Goal: Information Seeking & Learning: Learn about a topic

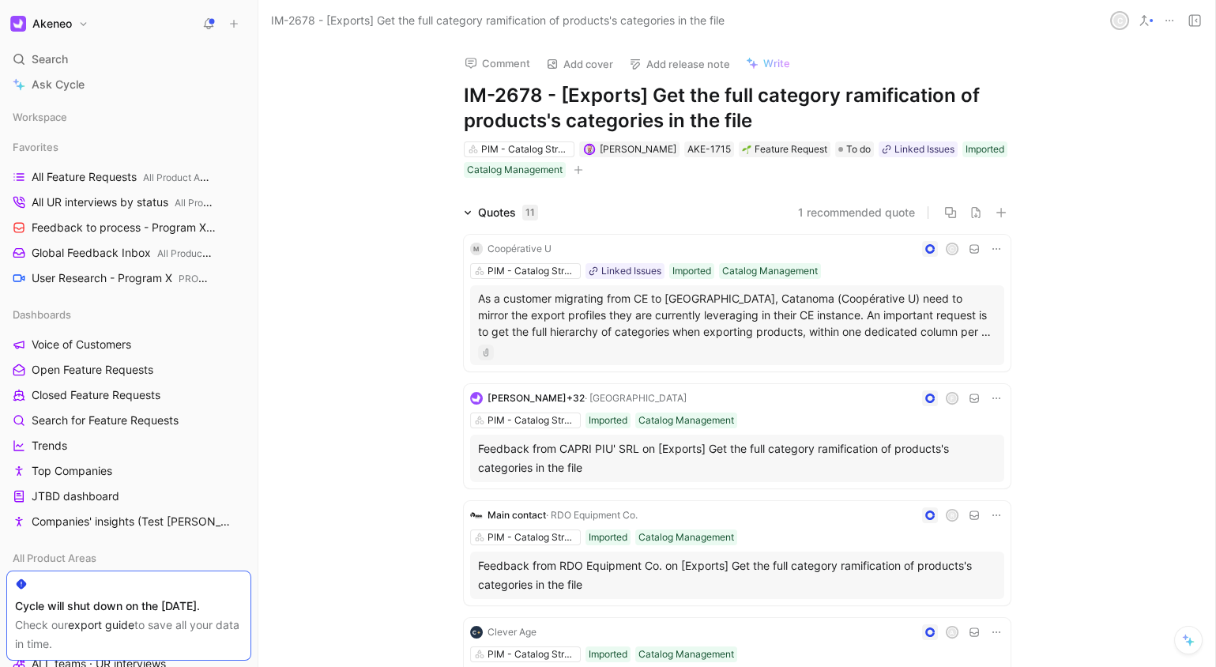
click at [842, 320] on p "As a customer migrating from CE to [GEOGRAPHIC_DATA], Catanoma (Coopérative U) …" at bounding box center [737, 315] width 518 height 50
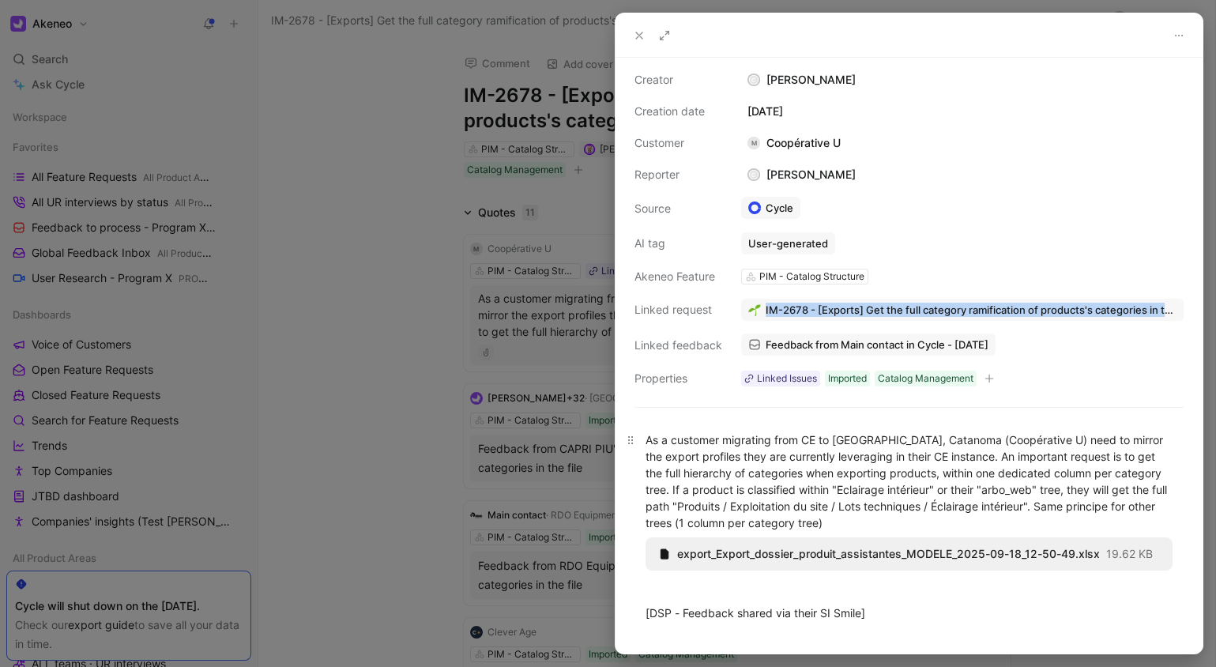
scroll to position [83, 0]
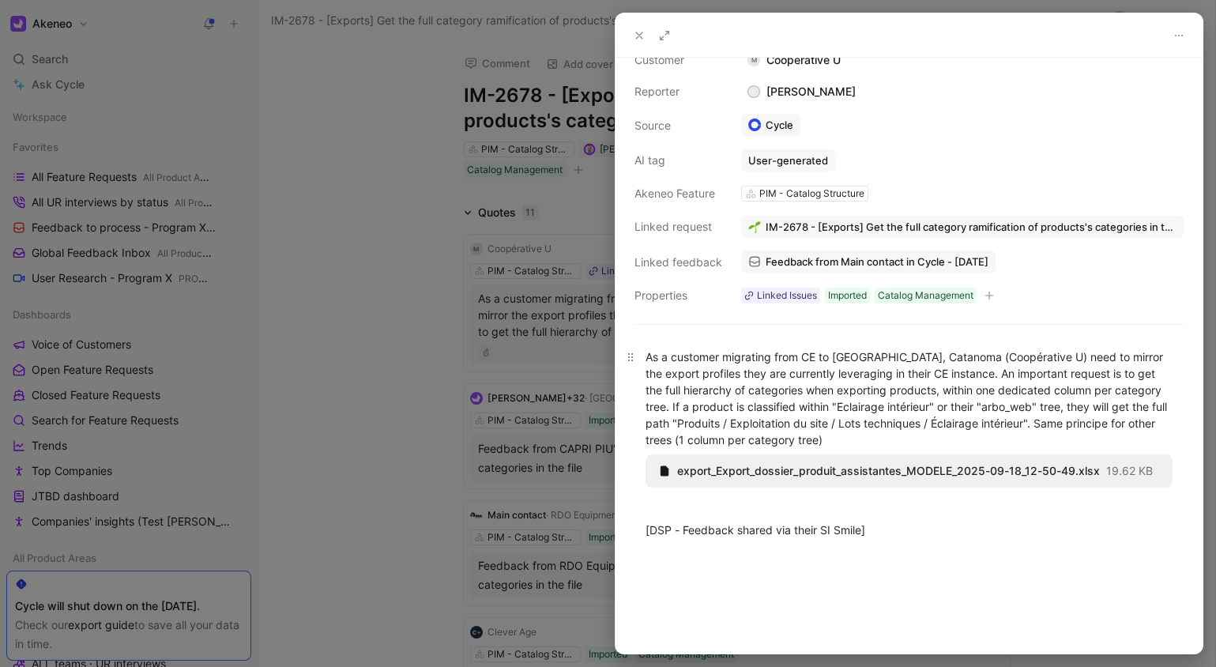
click at [928, 377] on div "As a customer migrating from CE to [GEOGRAPHIC_DATA], Catanoma (Coopérative U) …" at bounding box center [909, 398] width 527 height 100
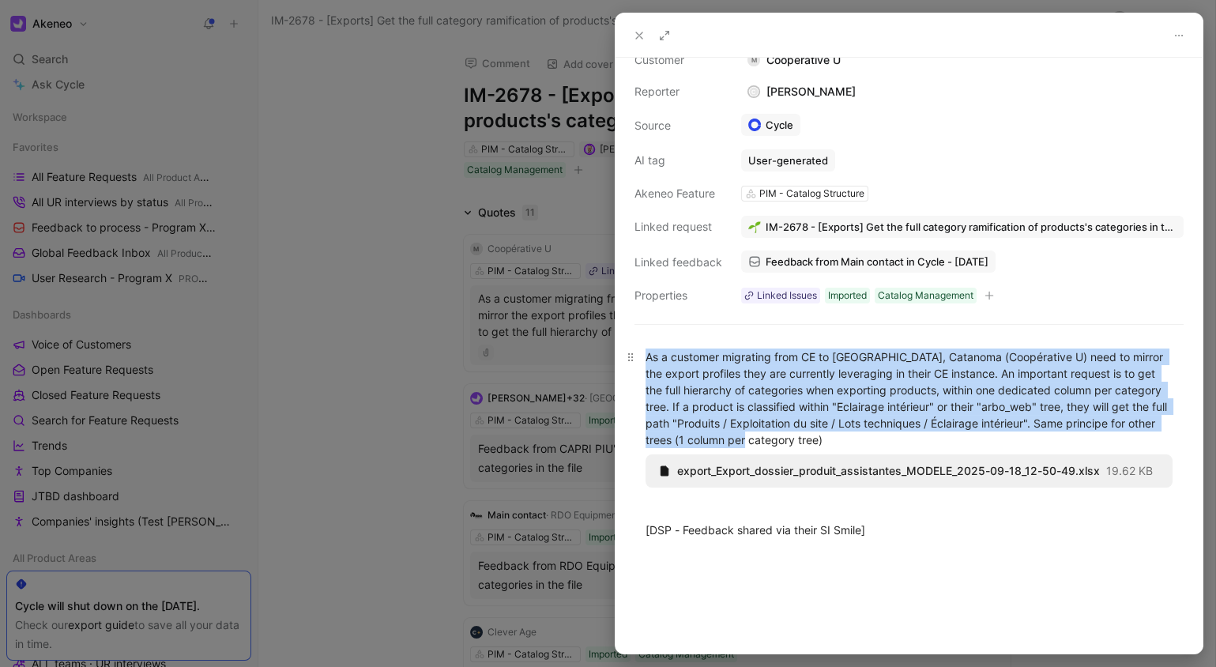
click at [928, 377] on div "As a customer migrating from CE to [GEOGRAPHIC_DATA], Catanoma (Coopérative U) …" at bounding box center [909, 398] width 527 height 100
click at [995, 378] on div "As a customer migrating from CE to [GEOGRAPHIC_DATA], Catanoma (Coopérative U) …" at bounding box center [909, 398] width 527 height 100
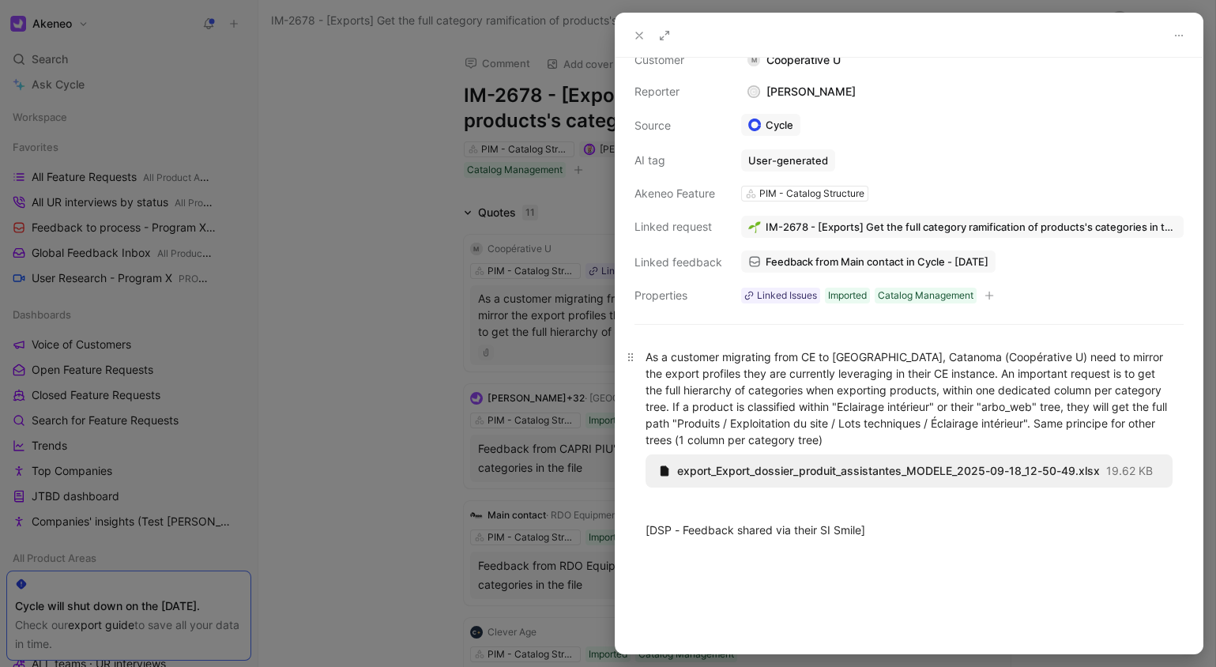
click at [906, 362] on div "As a customer migrating from CE to [GEOGRAPHIC_DATA], Catanoma (Coopérative U) …" at bounding box center [909, 398] width 527 height 100
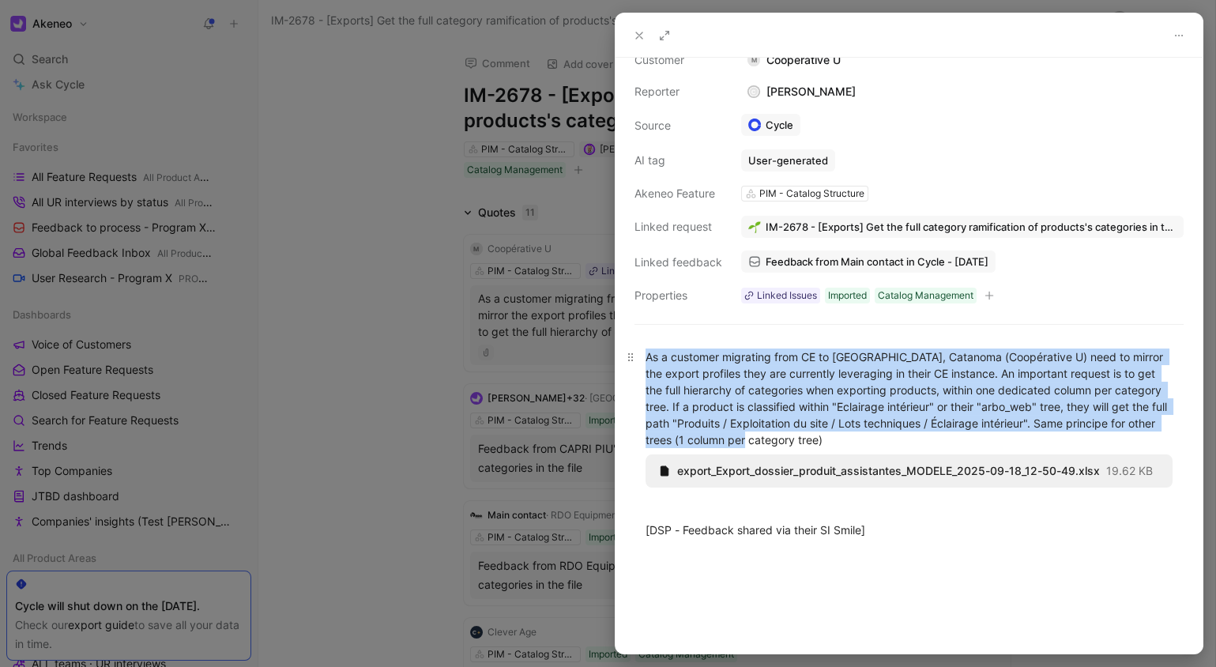
click at [906, 362] on div "As a customer migrating from CE to [GEOGRAPHIC_DATA], Catanoma (Coopérative U) …" at bounding box center [909, 398] width 527 height 100
click at [952, 363] on div "As a customer migrating from CE to [GEOGRAPHIC_DATA], Catanoma (Coopérative U) …" at bounding box center [909, 398] width 527 height 100
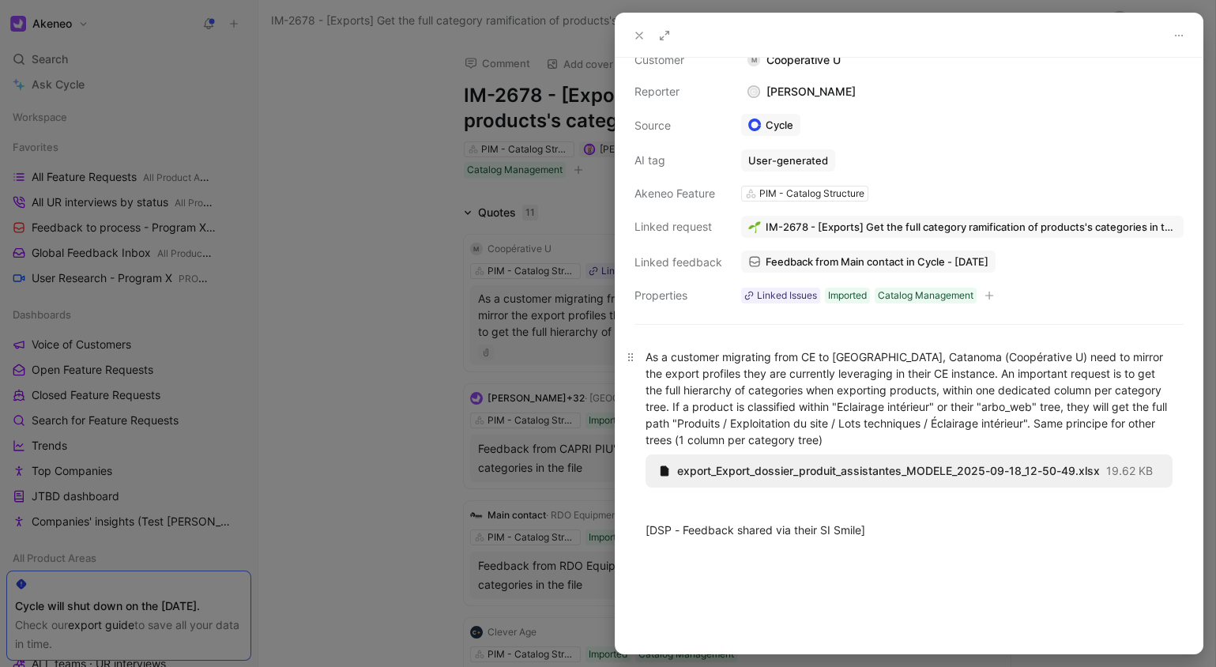
click at [951, 365] on div "As a customer migrating from CE to [GEOGRAPHIC_DATA], Catanoma (Coopérative U) …" at bounding box center [909, 398] width 527 height 100
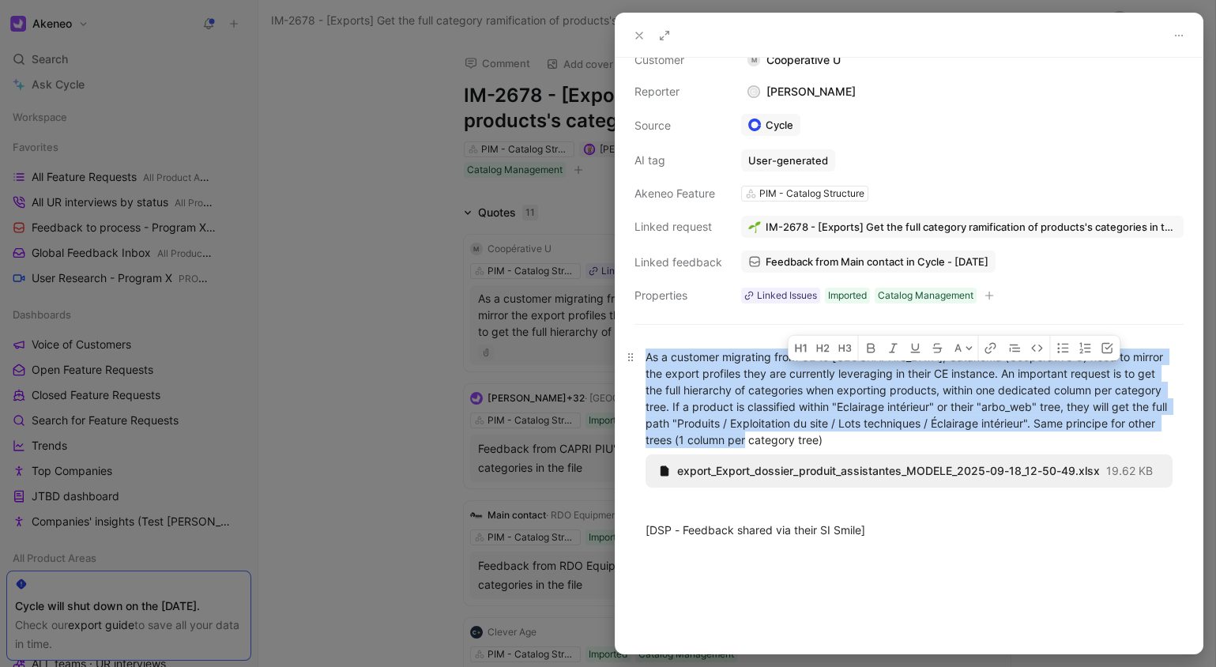
click at [951, 365] on div "As a customer migrating from CE to [GEOGRAPHIC_DATA], Catanoma (Coopérative U) …" at bounding box center [909, 398] width 527 height 100
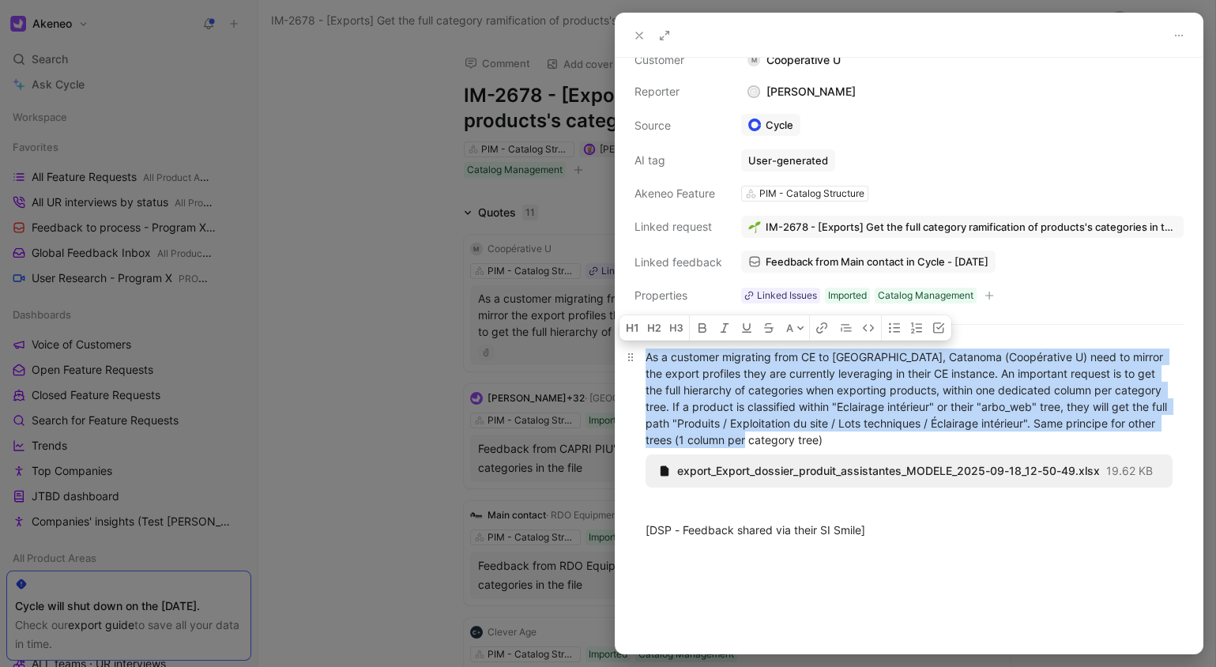
click at [962, 366] on div "As a customer migrating from CE to [GEOGRAPHIC_DATA], Catanoma (Coopérative U) …" at bounding box center [909, 398] width 527 height 100
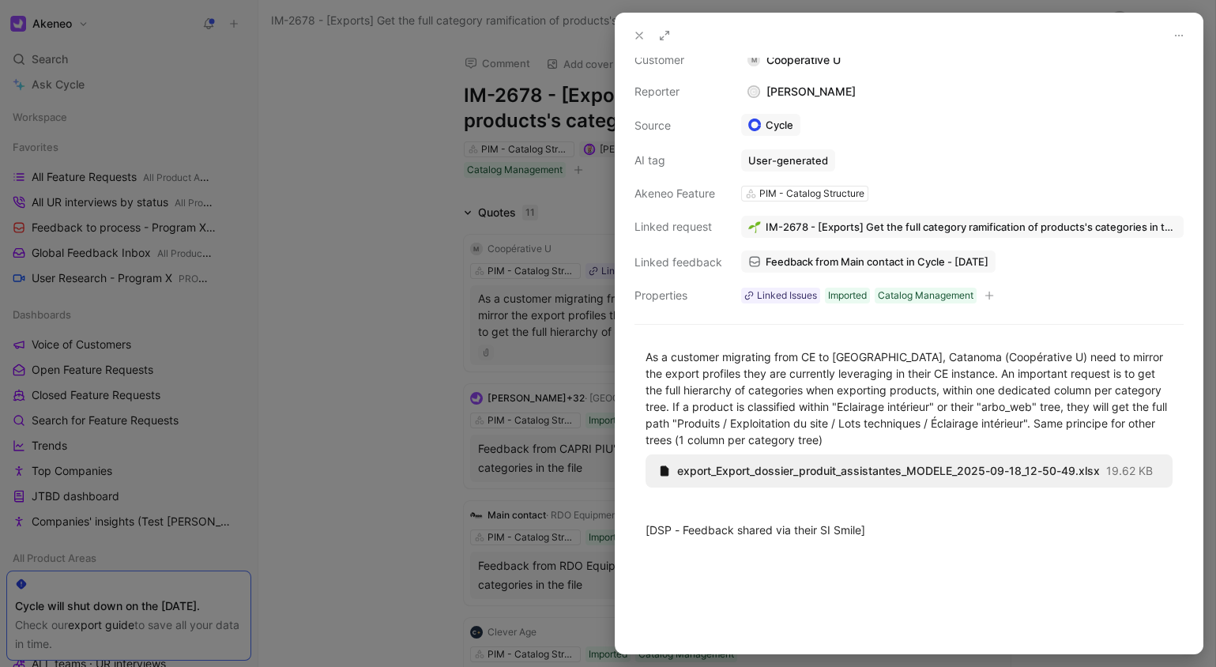
scroll to position [0, 0]
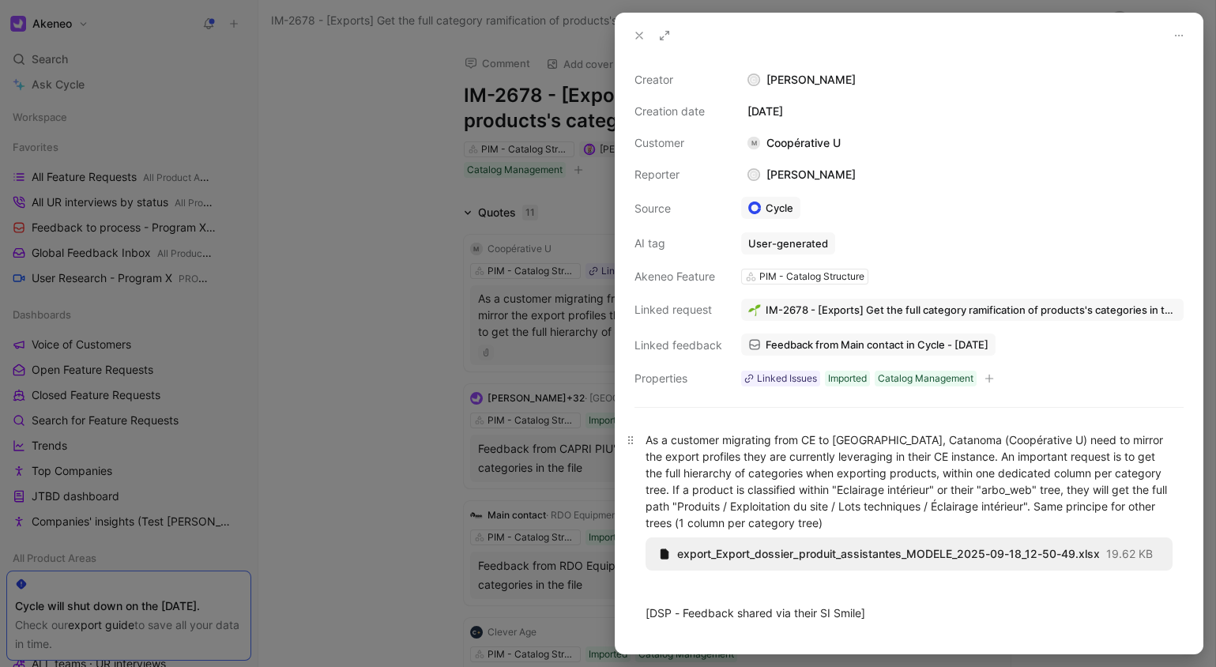
click at [908, 462] on div "As a customer migrating from CE to [GEOGRAPHIC_DATA], Catanoma (Coopérative U) …" at bounding box center [909, 481] width 527 height 100
click at [537, 304] on div at bounding box center [608, 333] width 1216 height 667
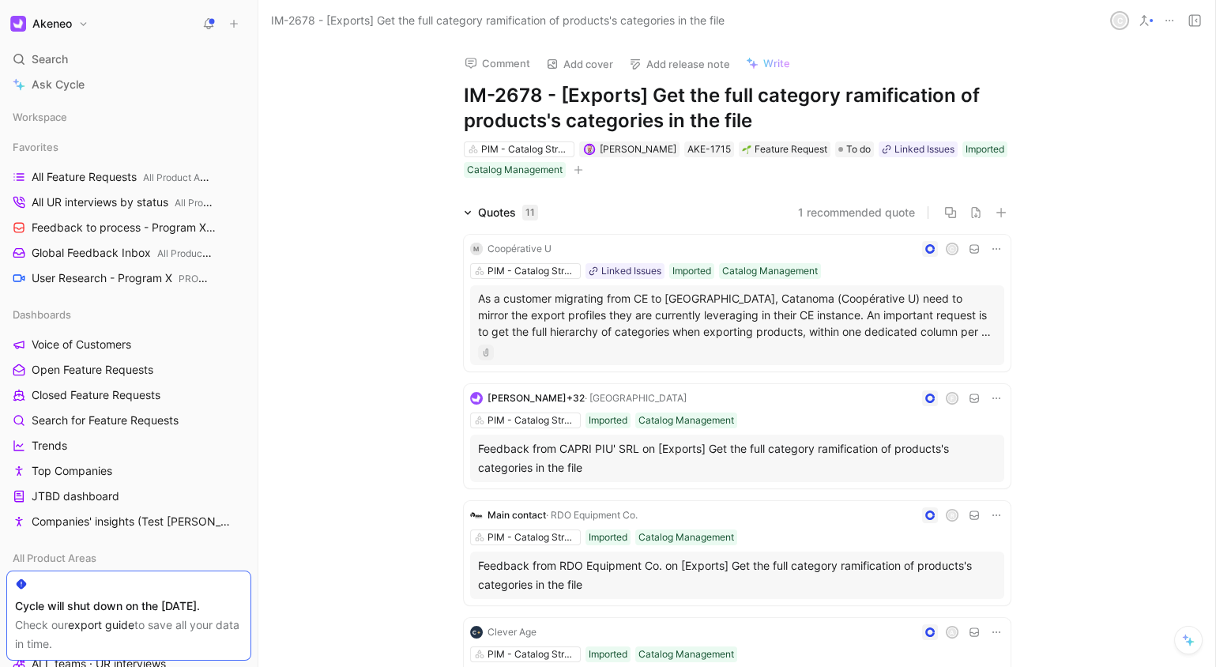
scroll to position [10, 0]
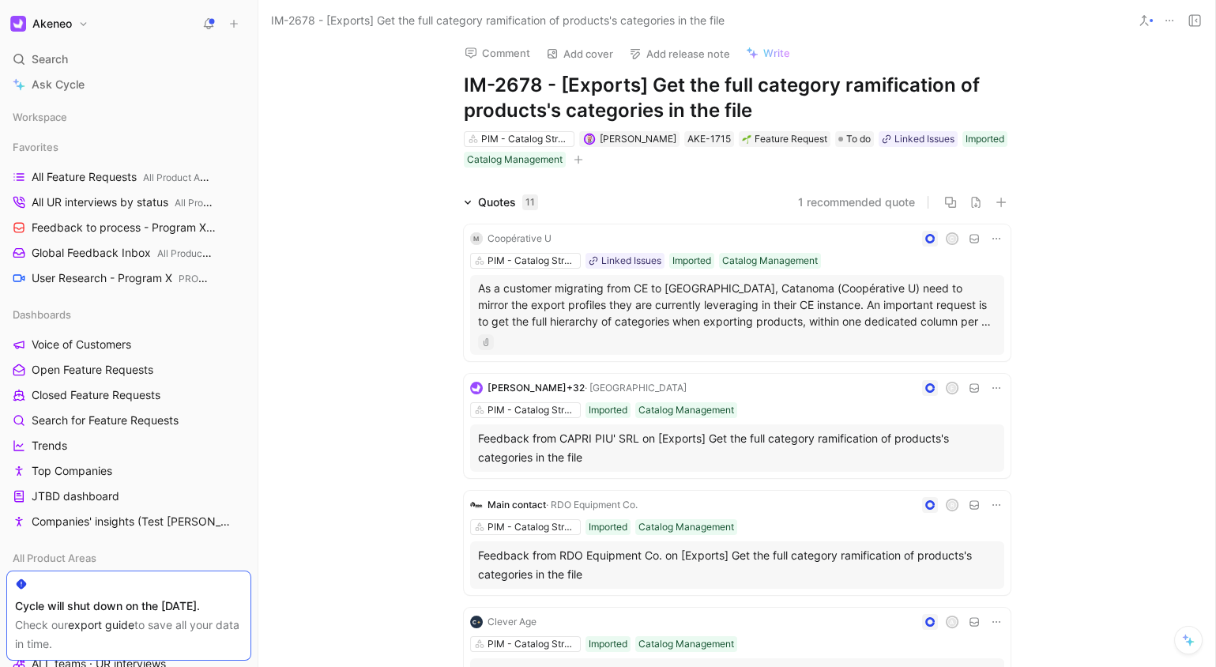
click at [670, 319] on p "As a customer migrating from CE to [GEOGRAPHIC_DATA], Catanoma (Coopérative U) …" at bounding box center [737, 305] width 518 height 50
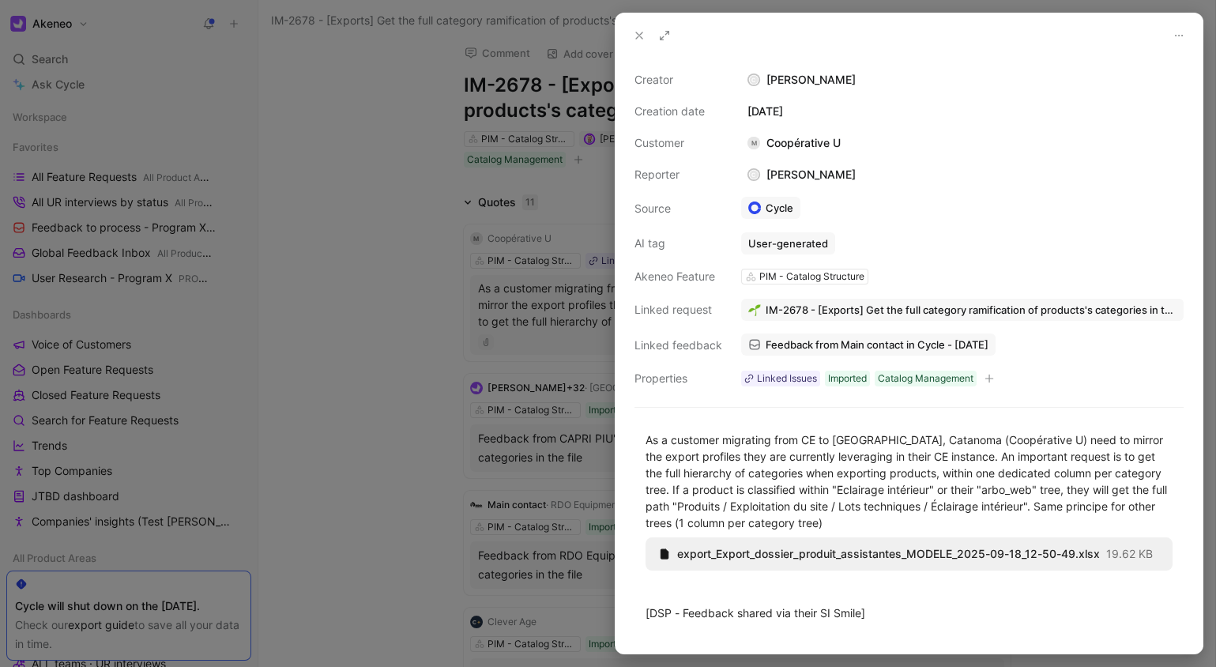
click at [518, 311] on div at bounding box center [608, 333] width 1216 height 667
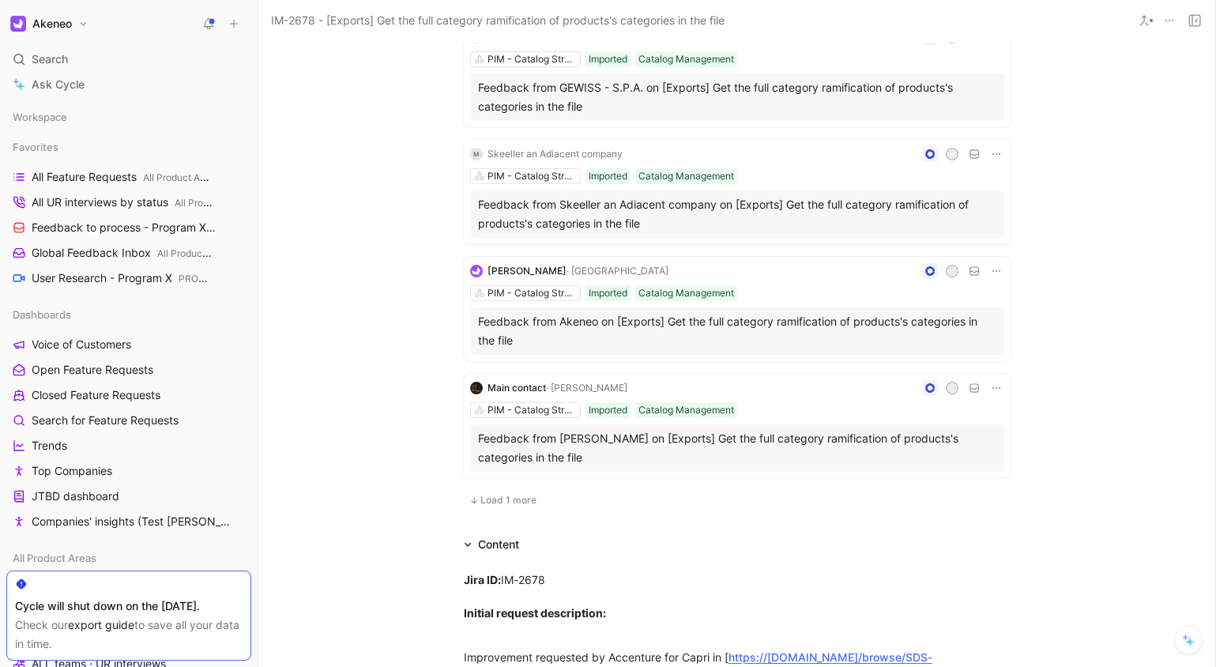
scroll to position [1037, 0]
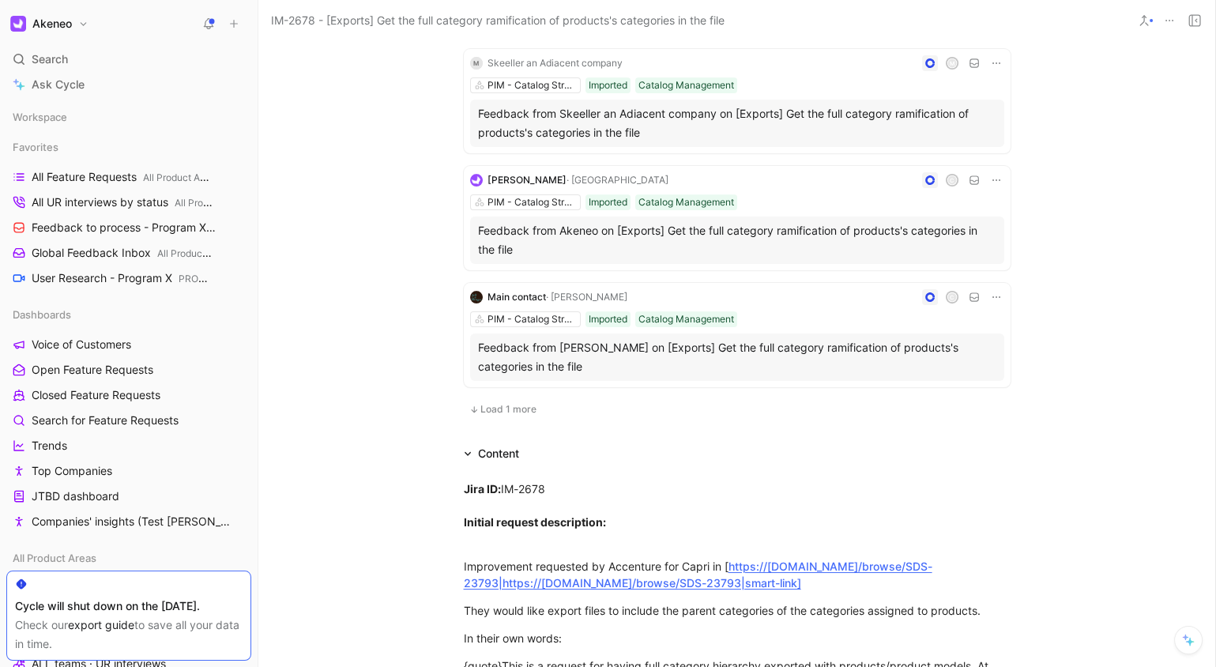
click at [519, 405] on span "Load 1 more" at bounding box center [508, 409] width 56 height 13
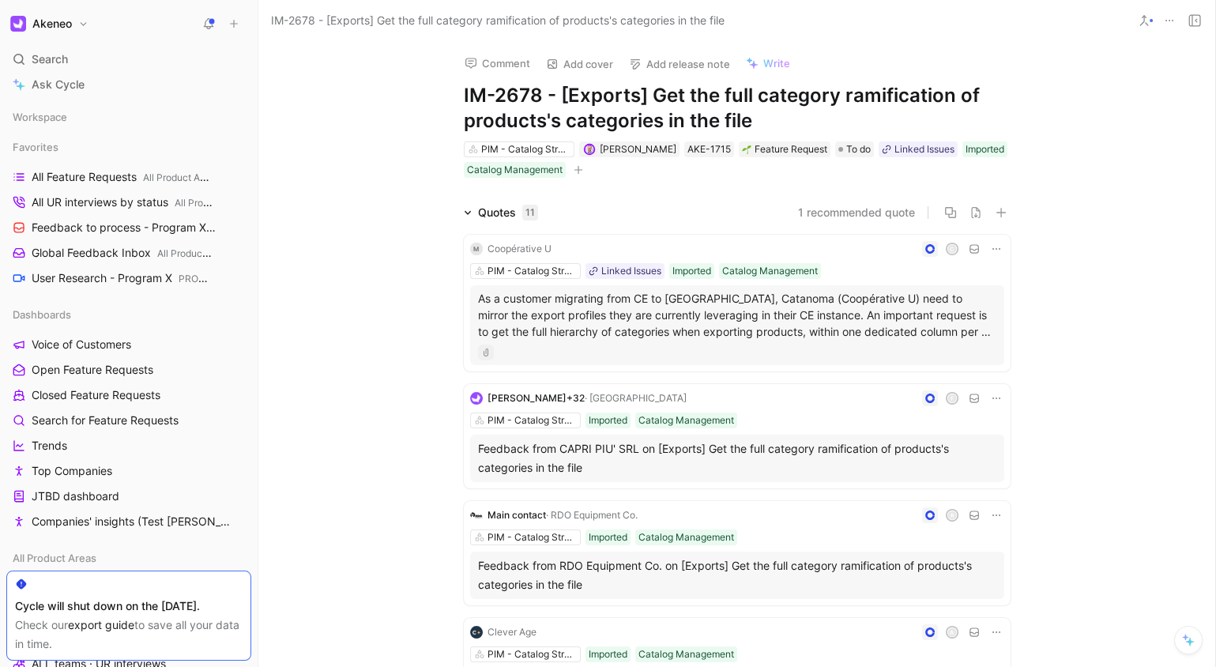
scroll to position [10, 0]
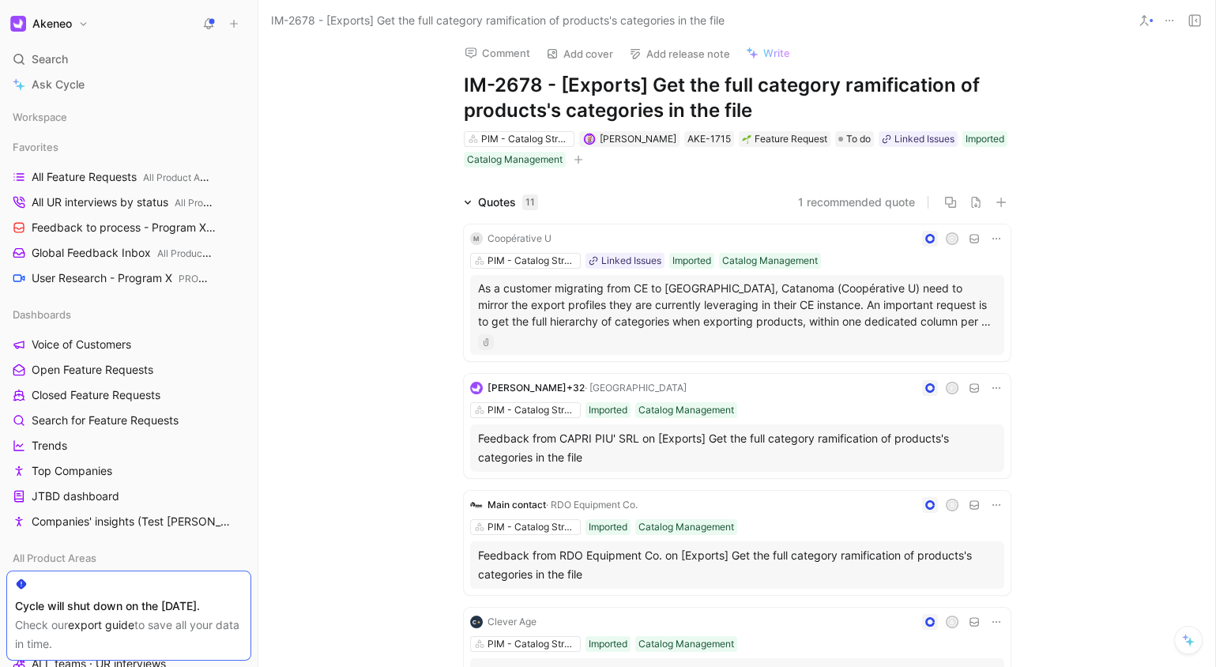
click at [388, 112] on div "Comment Add cover Add release note Write IM-2678 - [Exports] Get the full categ…" at bounding box center [736, 354] width 957 height 626
click at [388, 111] on div "Comment Add cover Add release note Write IM-2678 - [Exports] Get the full categ…" at bounding box center [736, 354] width 957 height 626
click at [420, 88] on div "Comment Add cover Add release note Write IM-2678 - [Exports] Get the full categ…" at bounding box center [736, 354] width 957 height 626
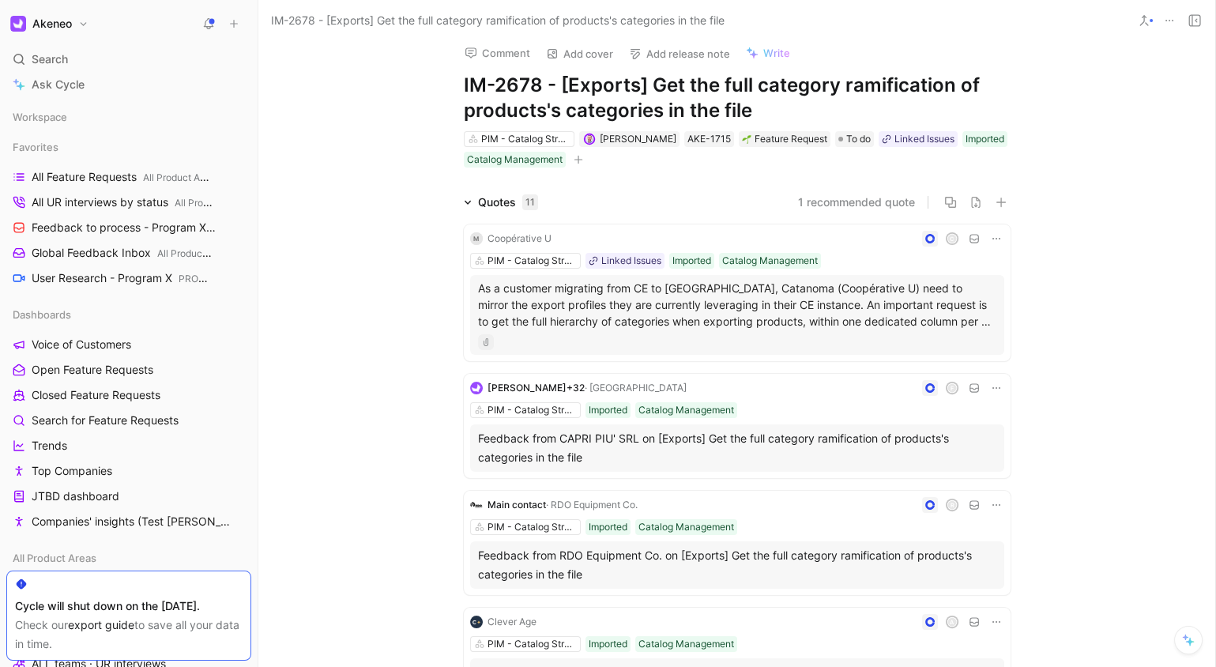
click at [420, 88] on div "Comment Add cover Add release note Write IM-2678 - [Exports] Get the full categ…" at bounding box center [736, 354] width 957 height 626
click at [582, 95] on h1 "IM-2678 - [Exports] Get the full category ramification of products's categories…" at bounding box center [737, 98] width 547 height 51
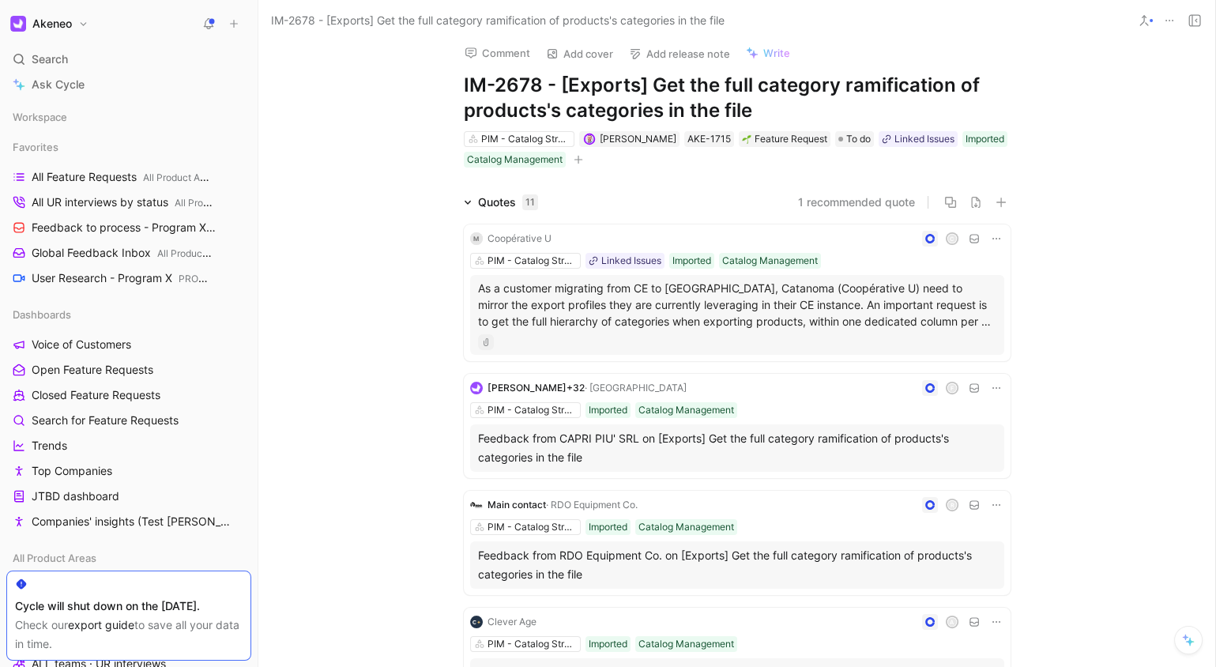
click at [1104, 60] on div "Comment Add cover Add release note Write IM-2678 - [Exports] Get the full categ…" at bounding box center [736, 354] width 957 height 626
click at [1102, 17] on div "IM-2678 - [Exports] Get the full category ramification of products's categories…" at bounding box center [696, 20] width 861 height 25
click at [1139, 85] on div "Comment Add cover Add release note Write IM-2678 - [Exports] Get the full categ…" at bounding box center [736, 354] width 957 height 626
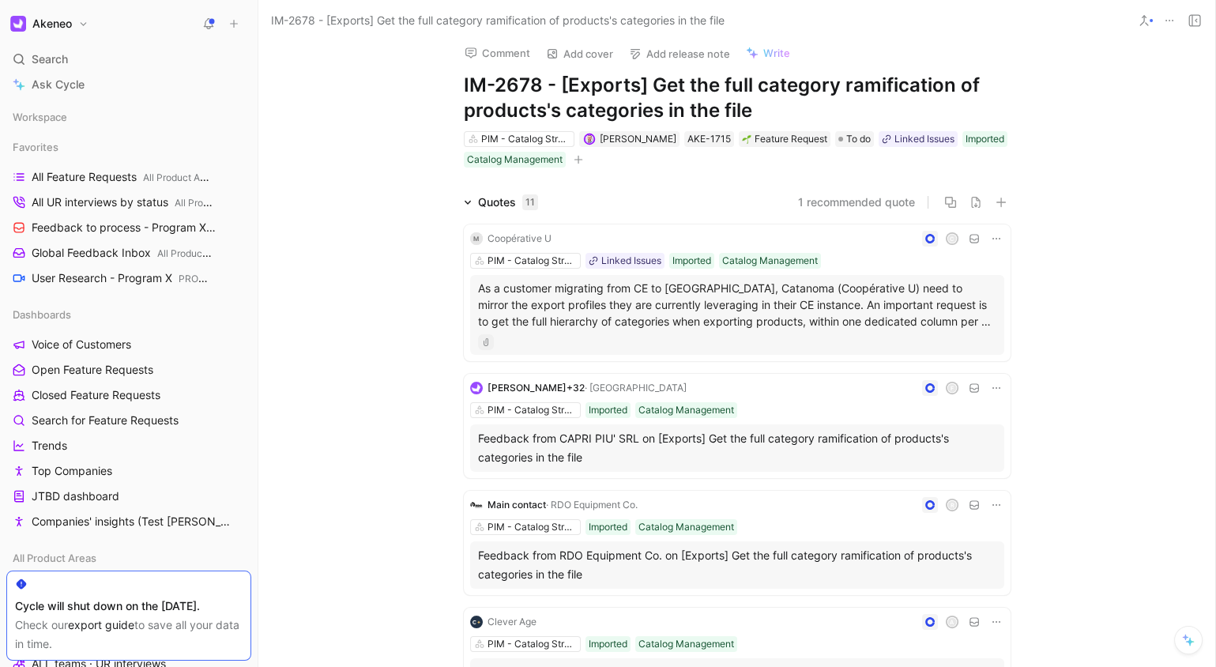
click at [1032, 1] on div "IM-2678 - [Exports] Get the full category ramification of products's categories…" at bounding box center [736, 20] width 957 height 41
click at [1038, 10] on div "IM-2678 - [Exports] Get the full category ramification of products's categories…" at bounding box center [696, 20] width 861 height 25
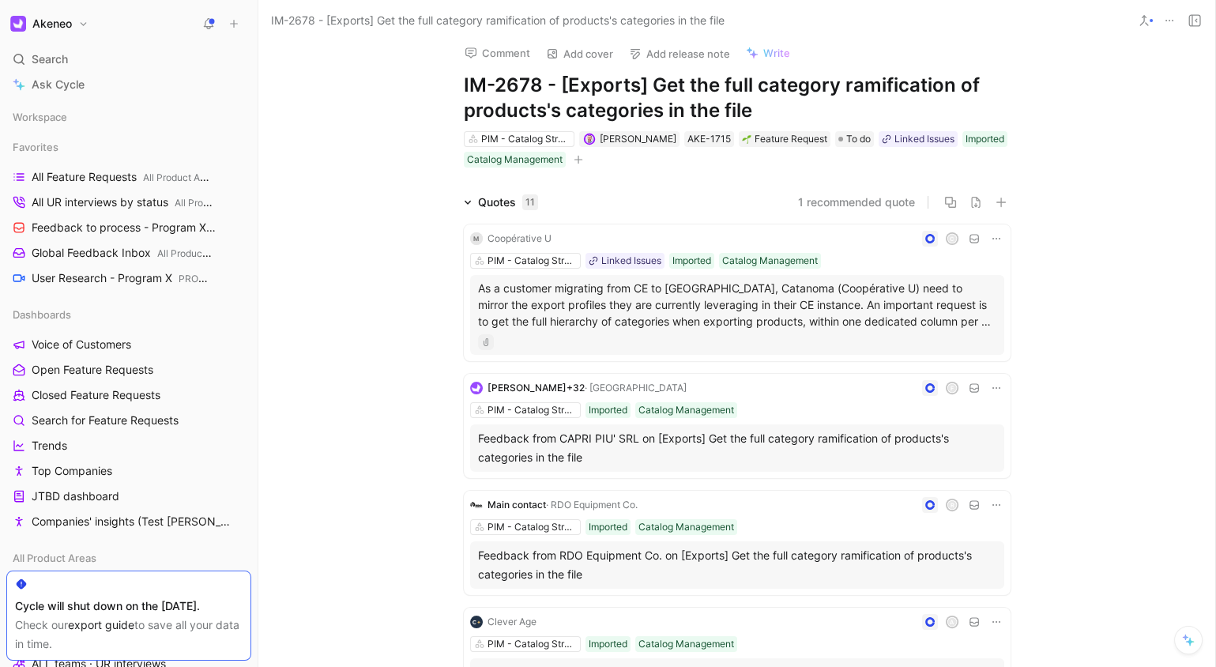
click at [1038, 10] on div "IM-2678 - [Exports] Get the full category ramification of products's categories…" at bounding box center [696, 20] width 861 height 25
click at [1046, 9] on div "IM-2678 - [Exports] Get the full category ramification of products's categories…" at bounding box center [696, 20] width 861 height 25
click at [1135, 17] on button at bounding box center [1144, 20] width 22 height 22
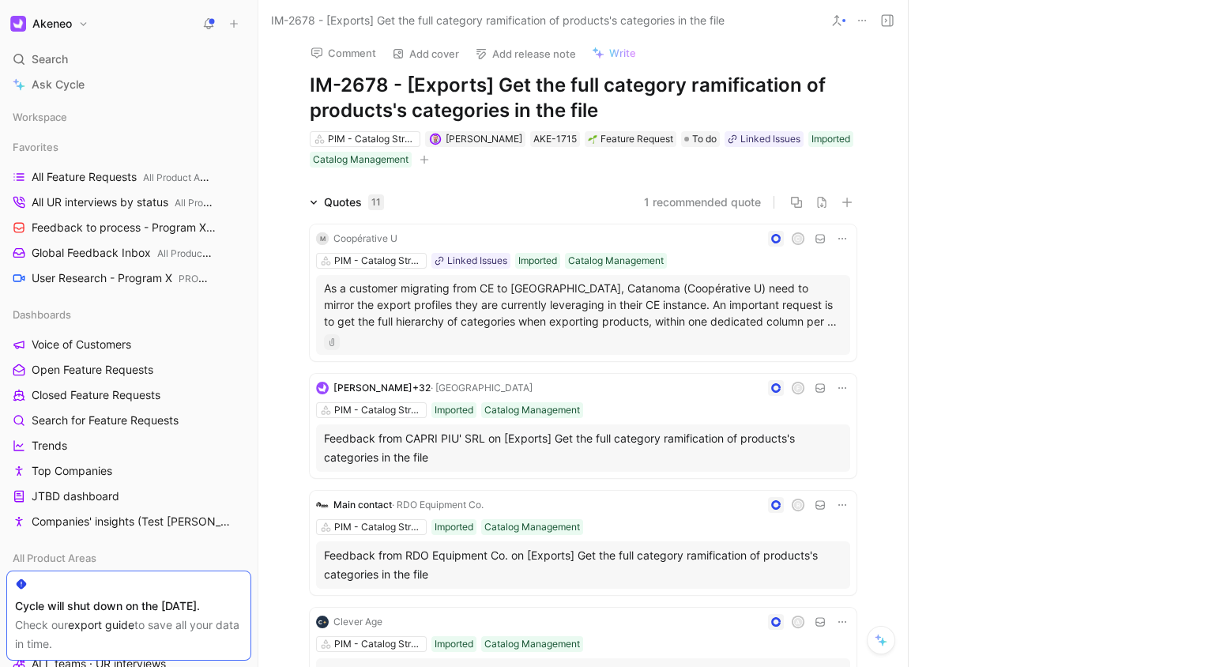
click at [1135, 17] on div at bounding box center [1062, 333] width 308 height 667
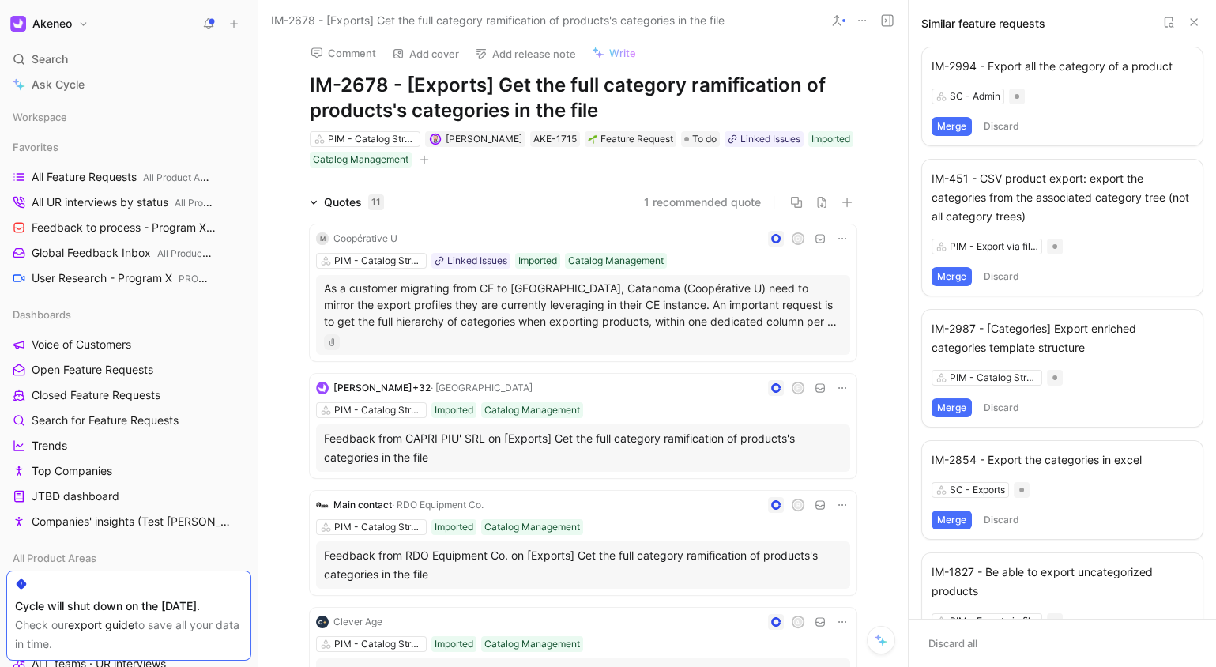
click at [1135, 17] on header "Similar feature requests" at bounding box center [1062, 23] width 307 height 47
click at [1192, 18] on icon at bounding box center [1194, 22] width 13 height 13
